Goal: Information Seeking & Learning: Understand process/instructions

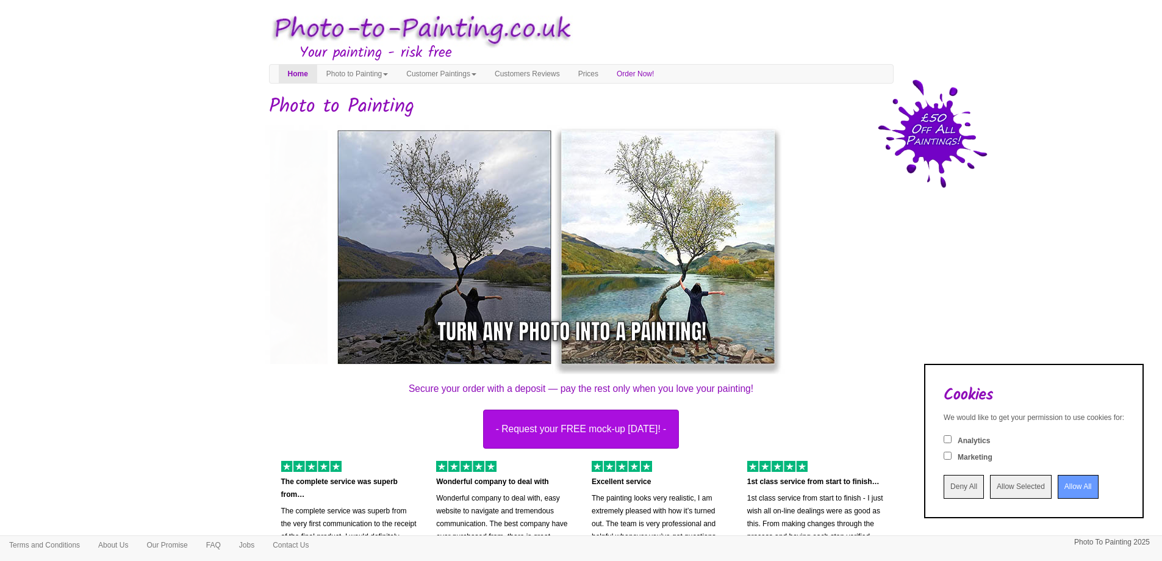
click at [945, 486] on input "Deny All" at bounding box center [964, 487] width 40 height 24
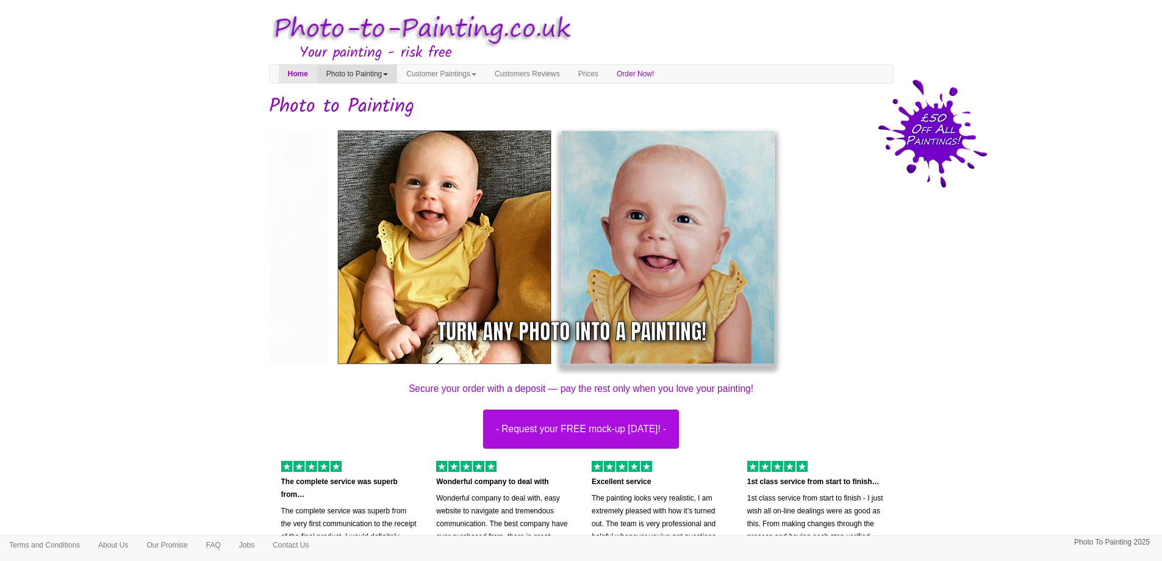
click at [390, 74] on link "Photo to Painting" at bounding box center [357, 74] width 80 height 18
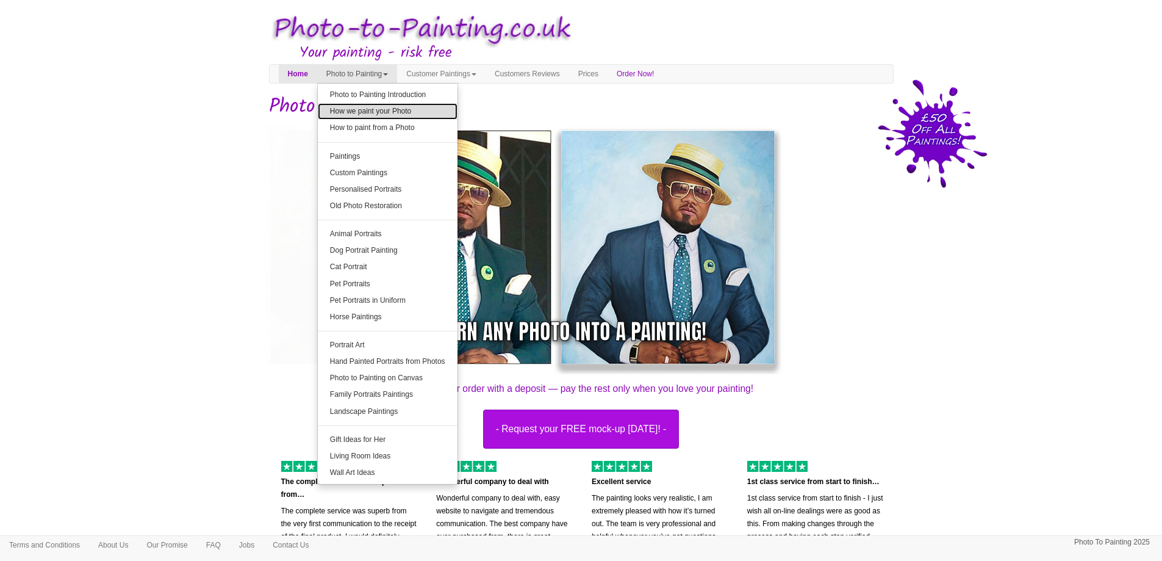
click at [386, 117] on link "How we paint your Photo" at bounding box center [388, 111] width 140 height 16
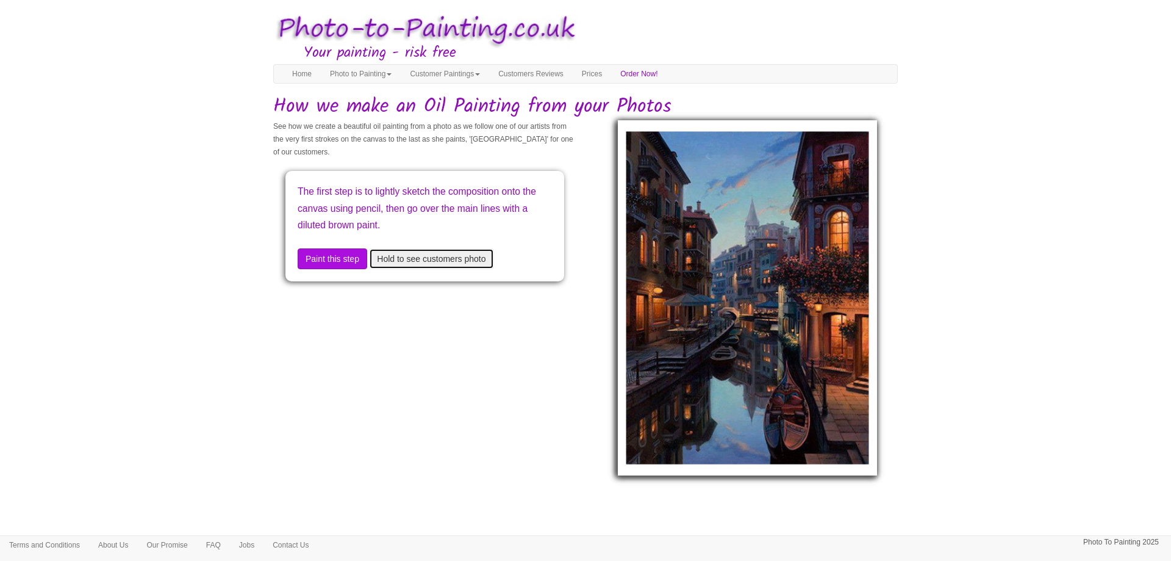
click at [415, 258] on button "Hold to see customers photo" at bounding box center [431, 258] width 124 height 21
